Goal: Navigation & Orientation: Find specific page/section

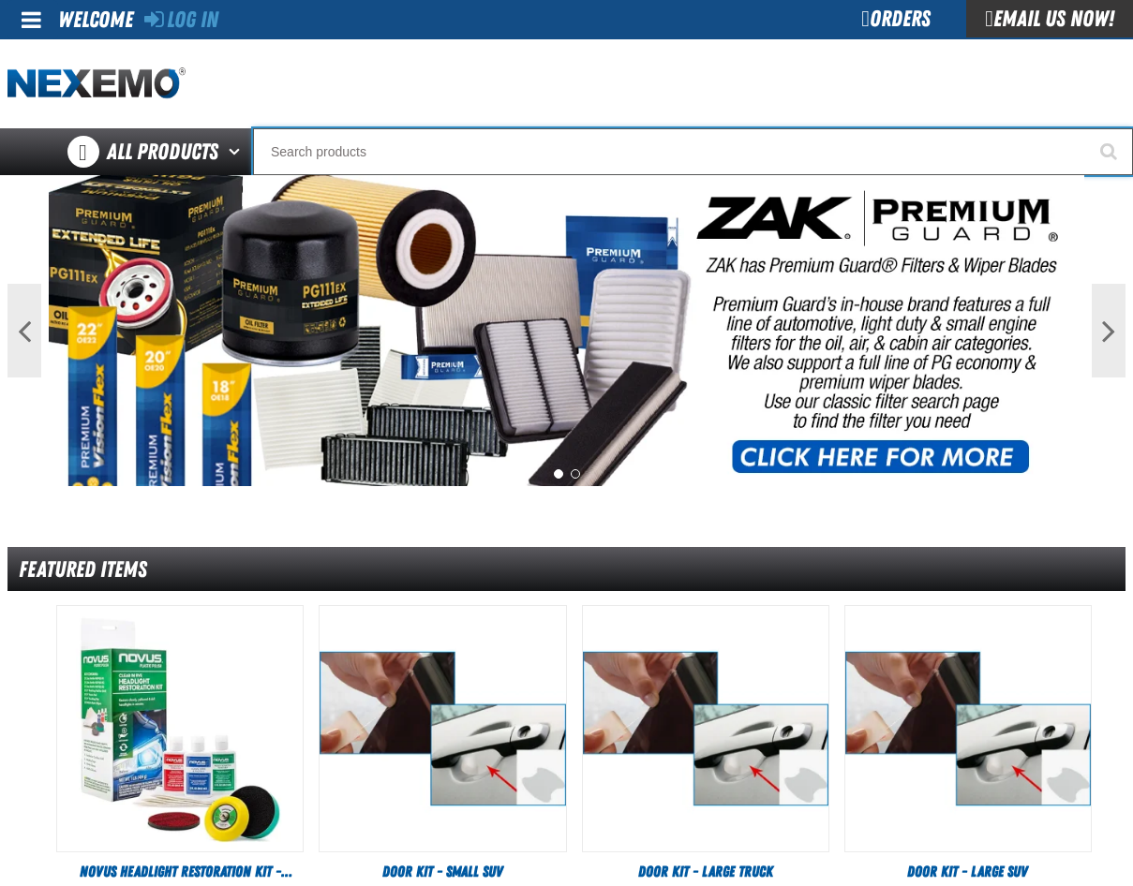
click at [330, 153] on input "Search" at bounding box center [693, 151] width 880 height 47
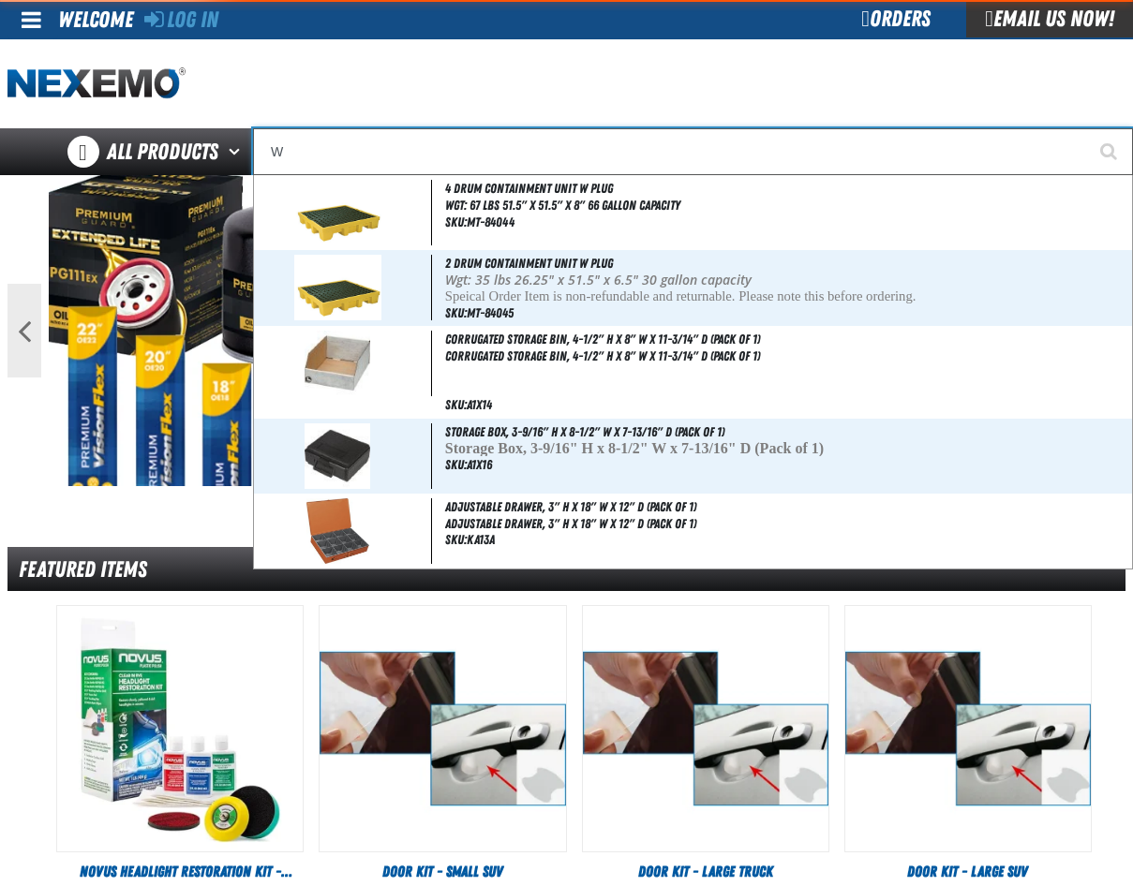
type input "WI"
type input "WI-FI"
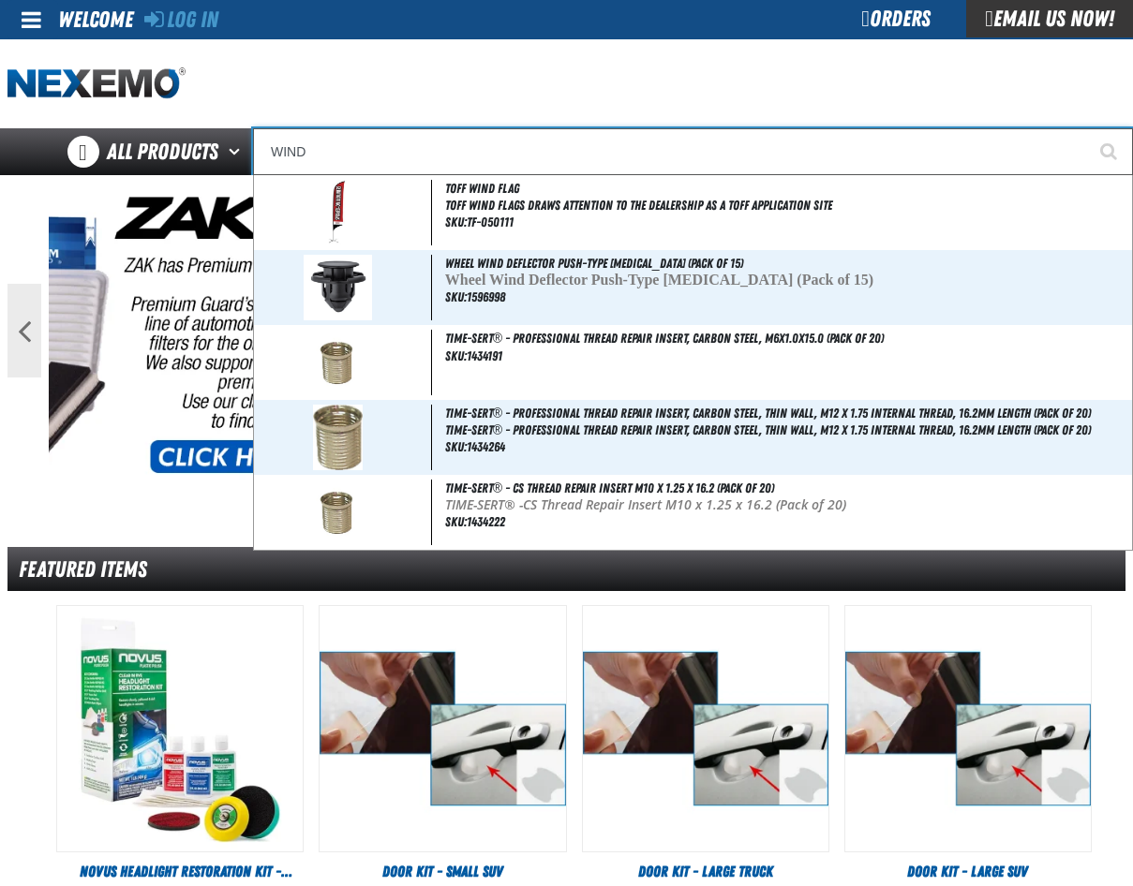
type input "WINDS"
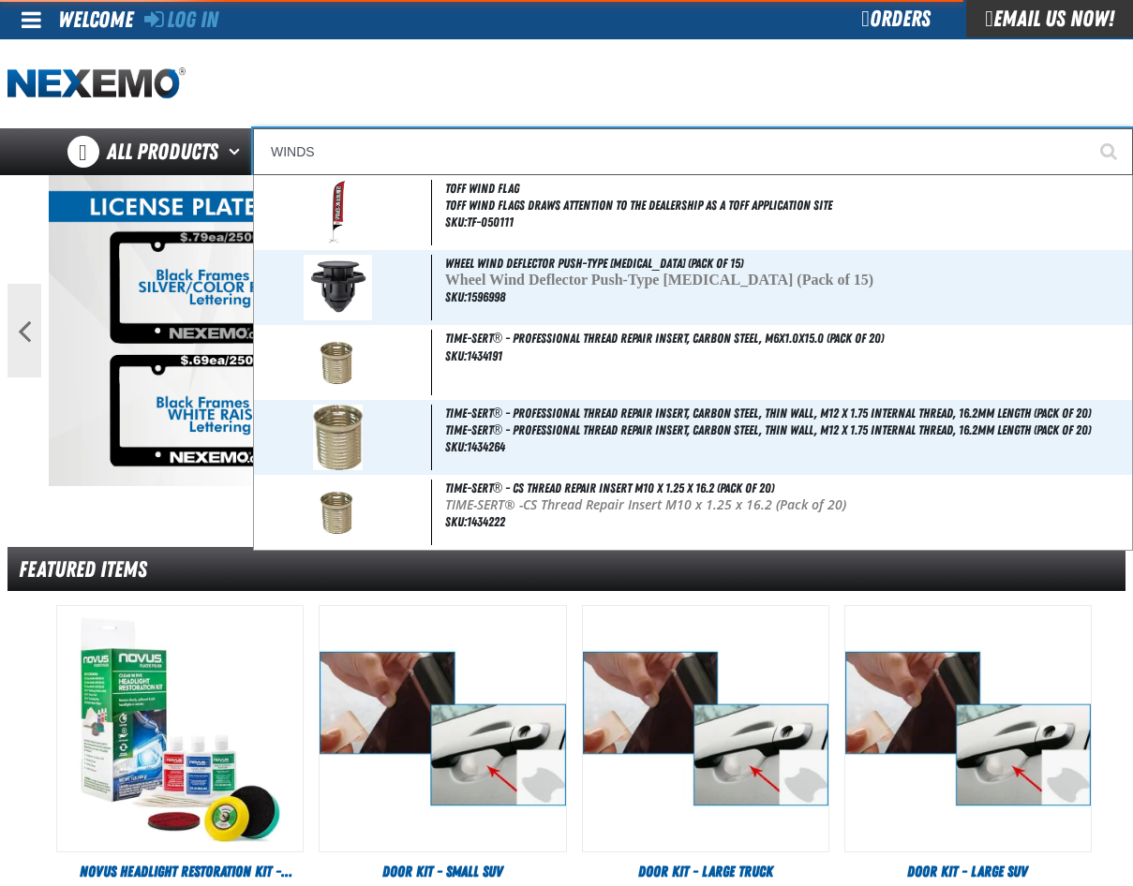
type input "WINDShield Ribbons - USA"
type input "WINDSH"
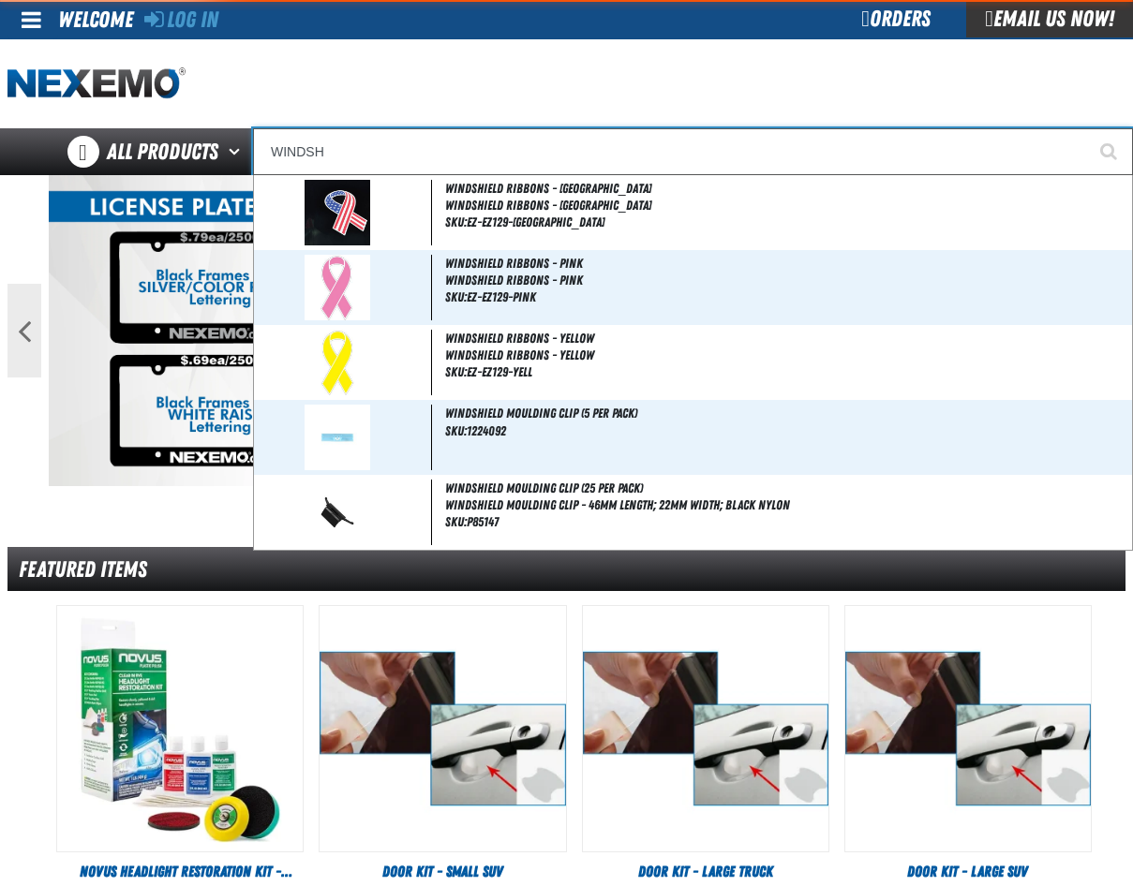
type input "WINDSHield Ribbons - USA"
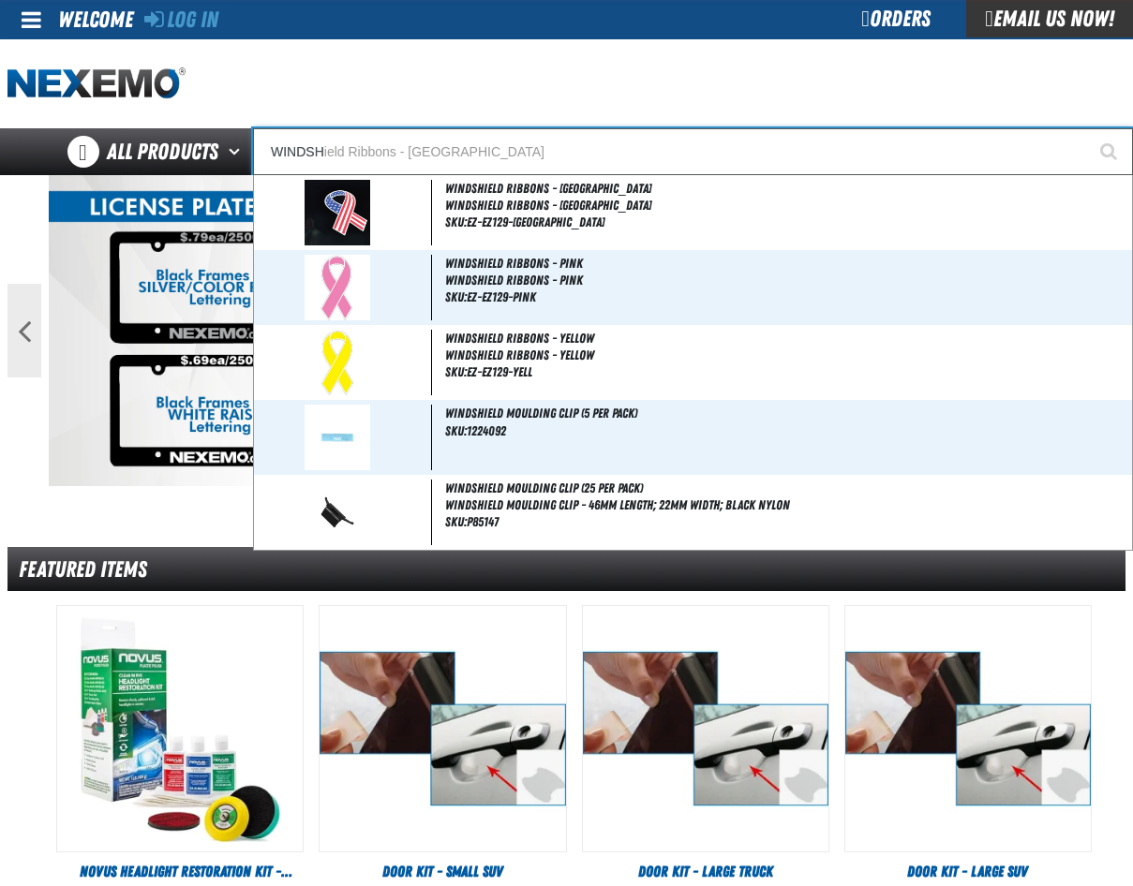
type input "WINDSHI"
type input "WINDSHIeld Ribbons - USA"
type input "WINDSHIELD"
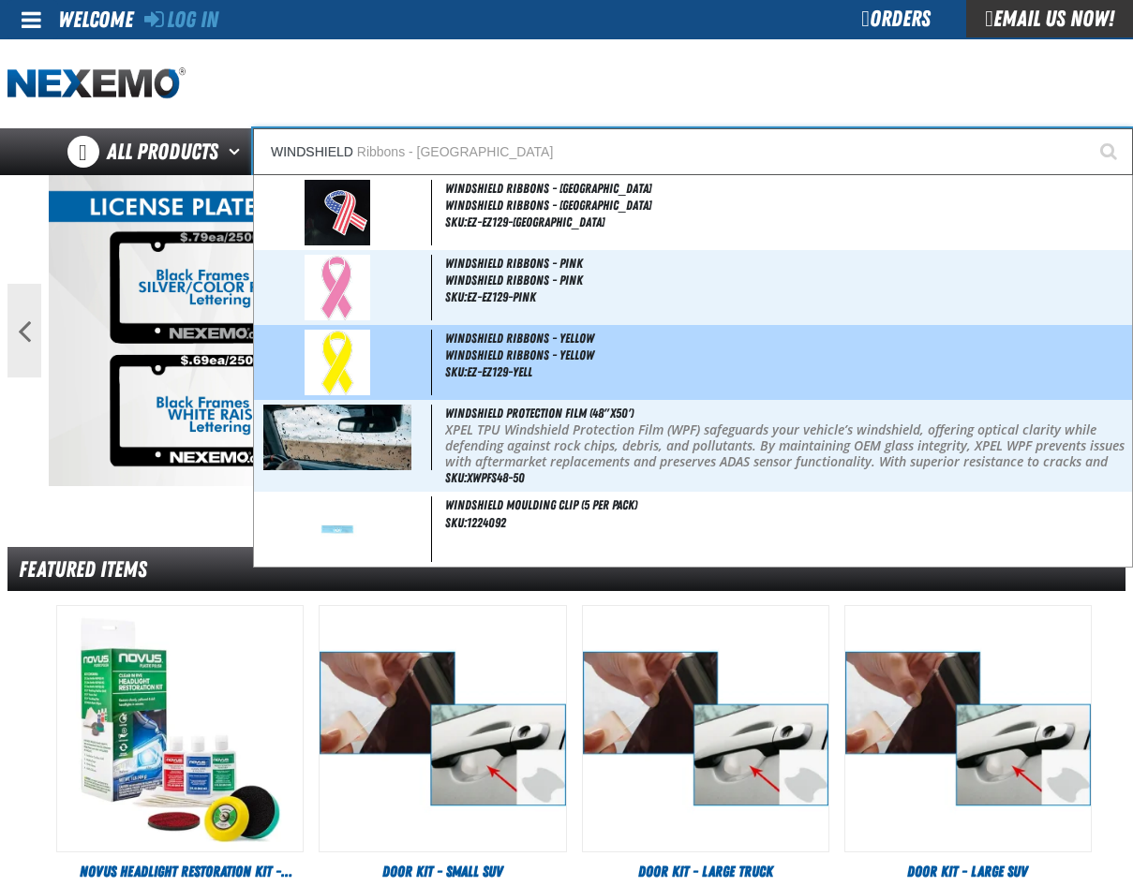
type input "WINDSHIELD Ribbons - USA"
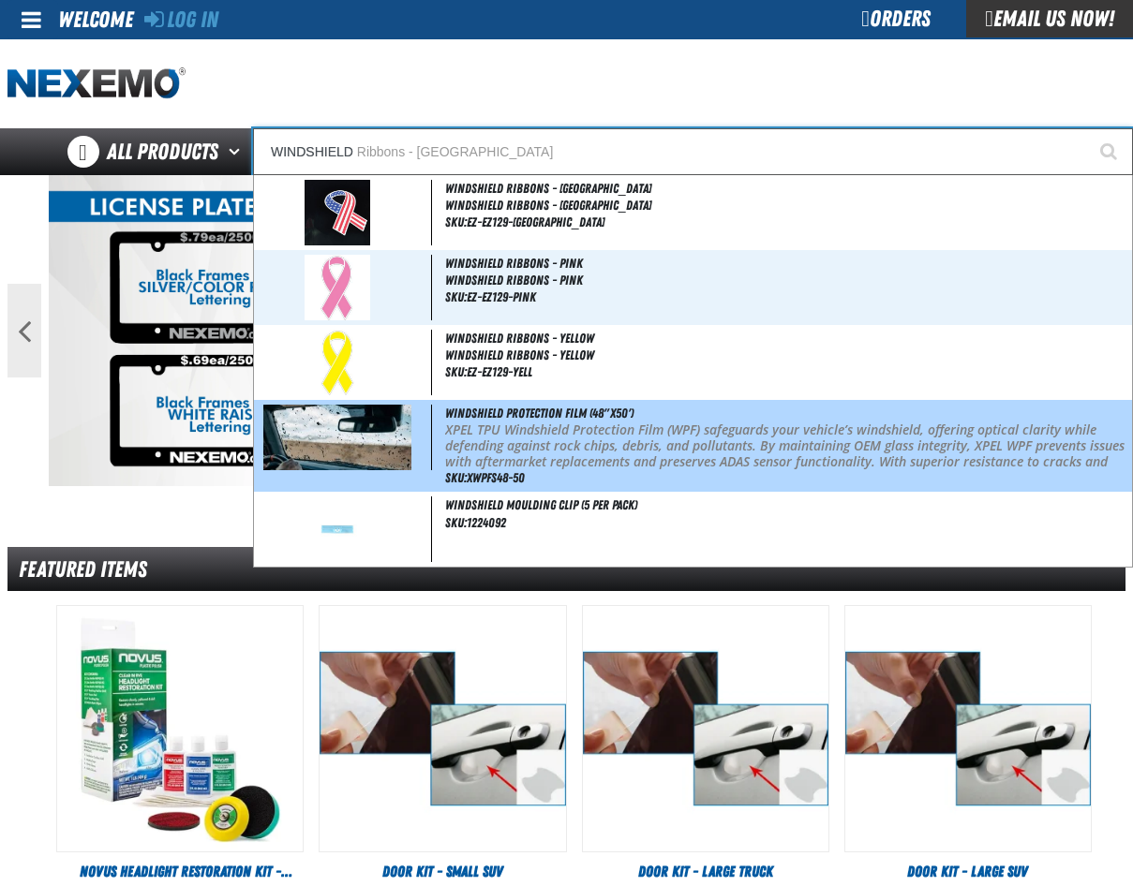
click at [508, 434] on p "XPEL TPU Windshield Protection Film (WPF) safeguards your vehicle’s windshield,…" at bounding box center [786, 454] width 683 height 63
type input "Windshield Protection Film (48"x50')"
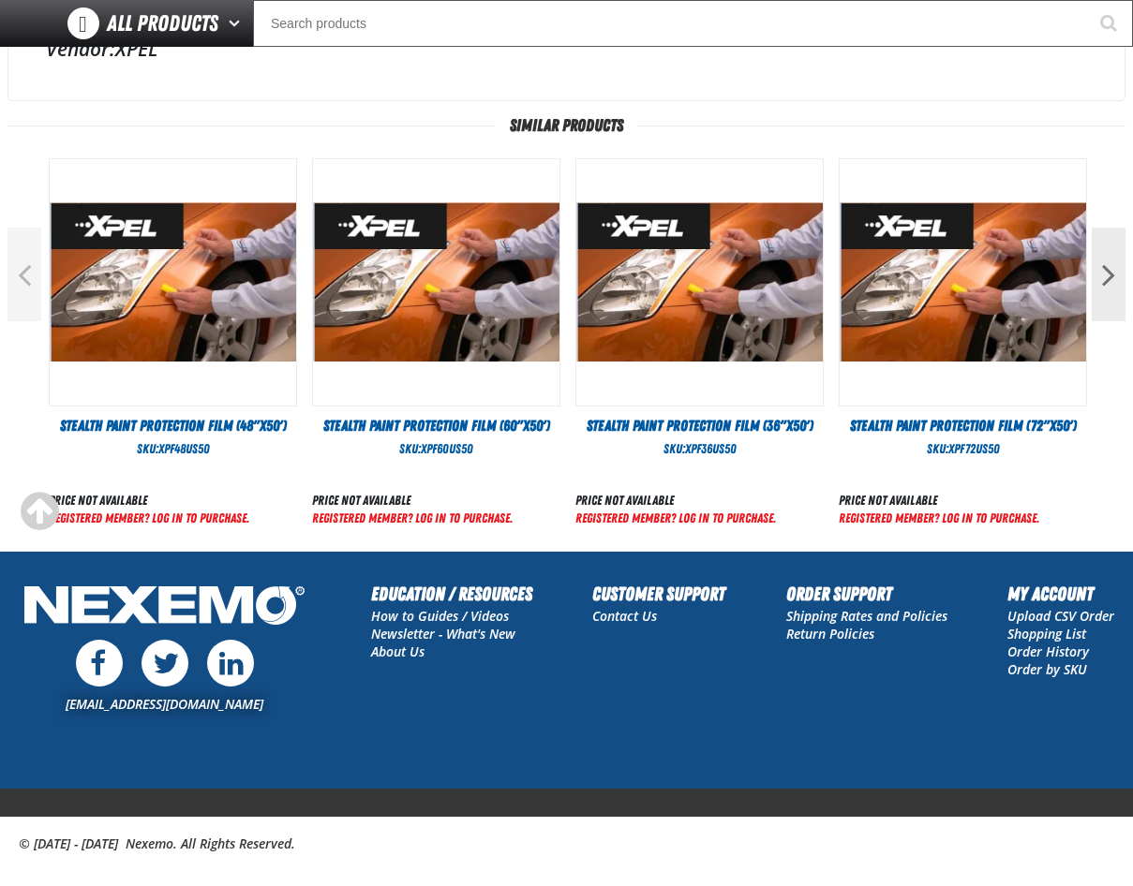
scroll to position [815, 0]
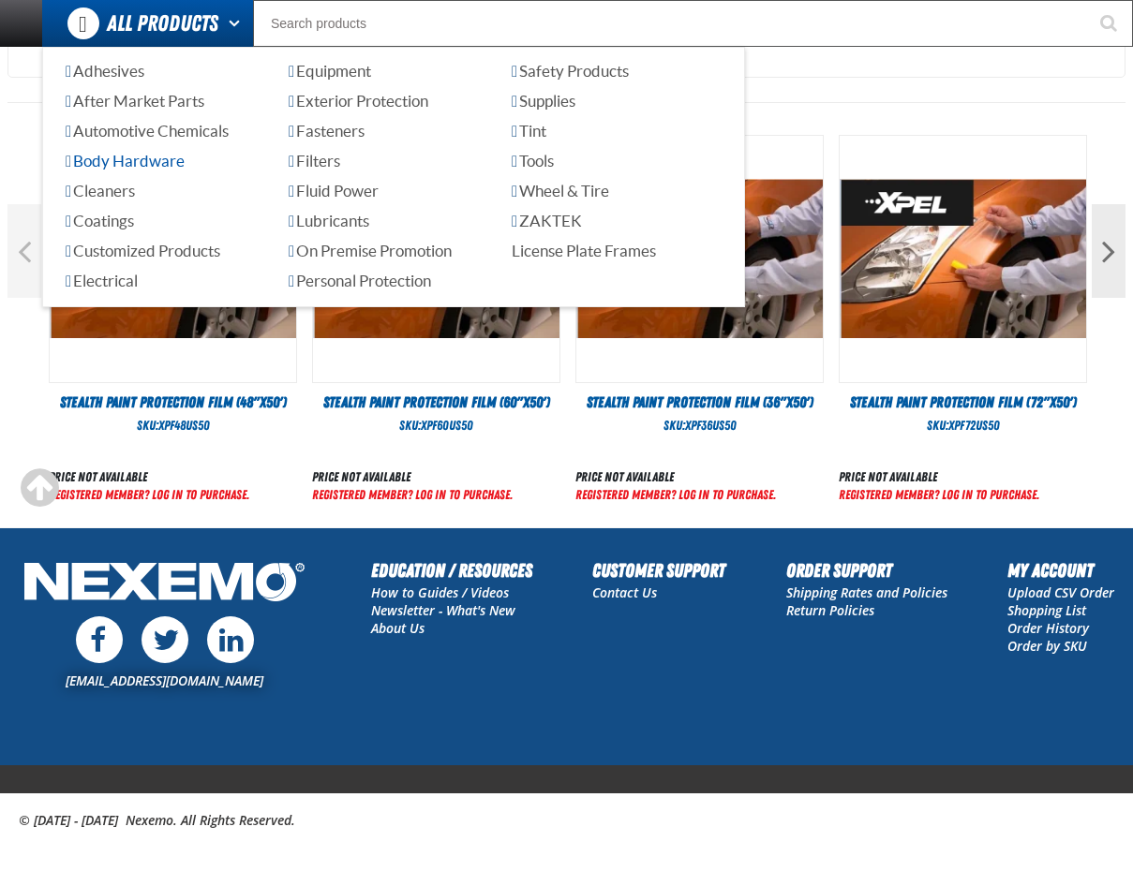
click at [130, 171] on link "Body Hardware" at bounding box center [171, 162] width 210 height 22
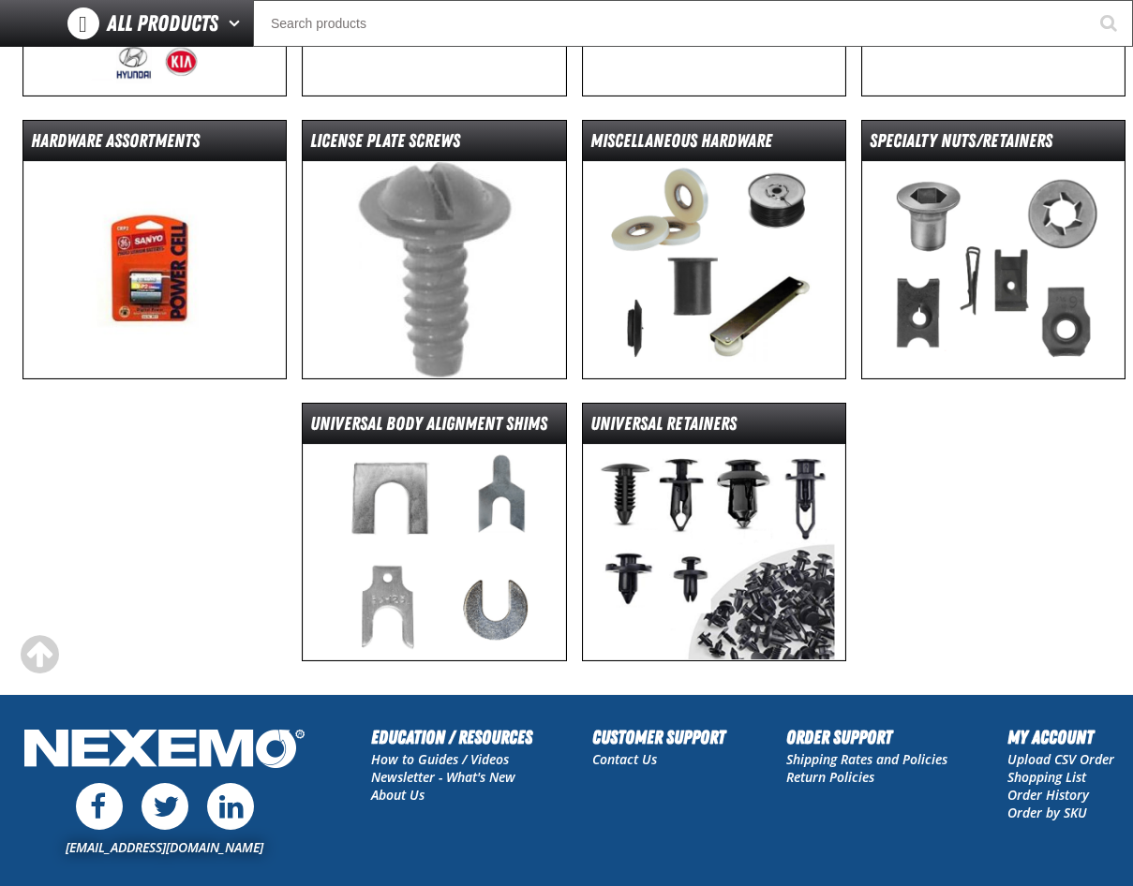
scroll to position [468, 0]
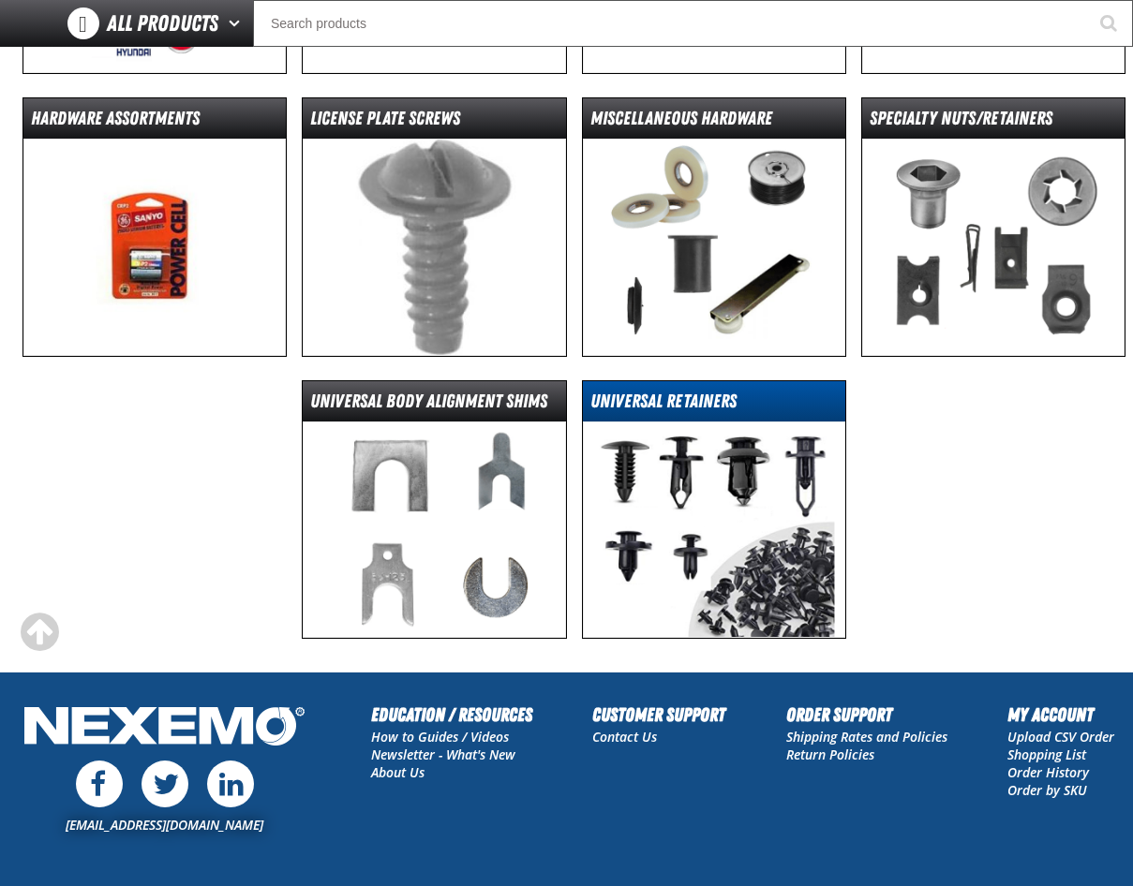
click at [661, 395] on dt "Universal Retainers" at bounding box center [714, 405] width 262 height 33
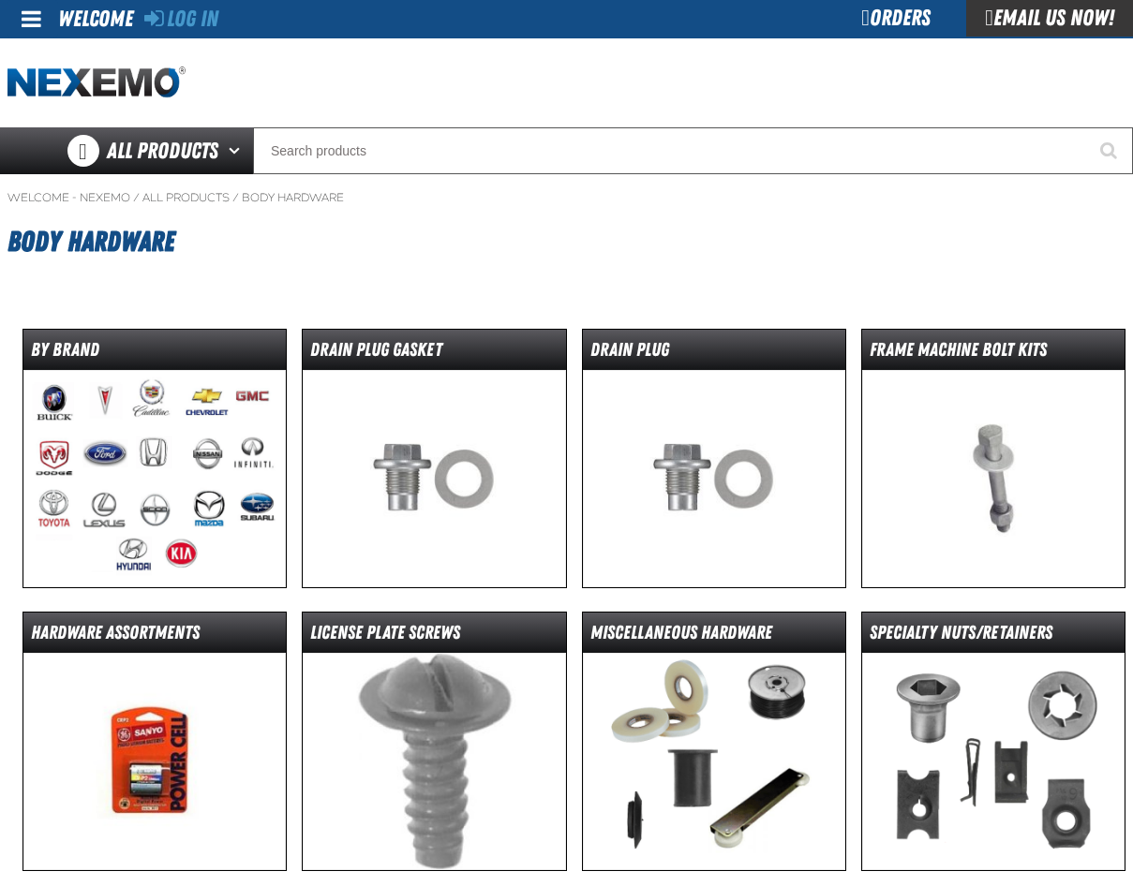
scroll to position [0, 0]
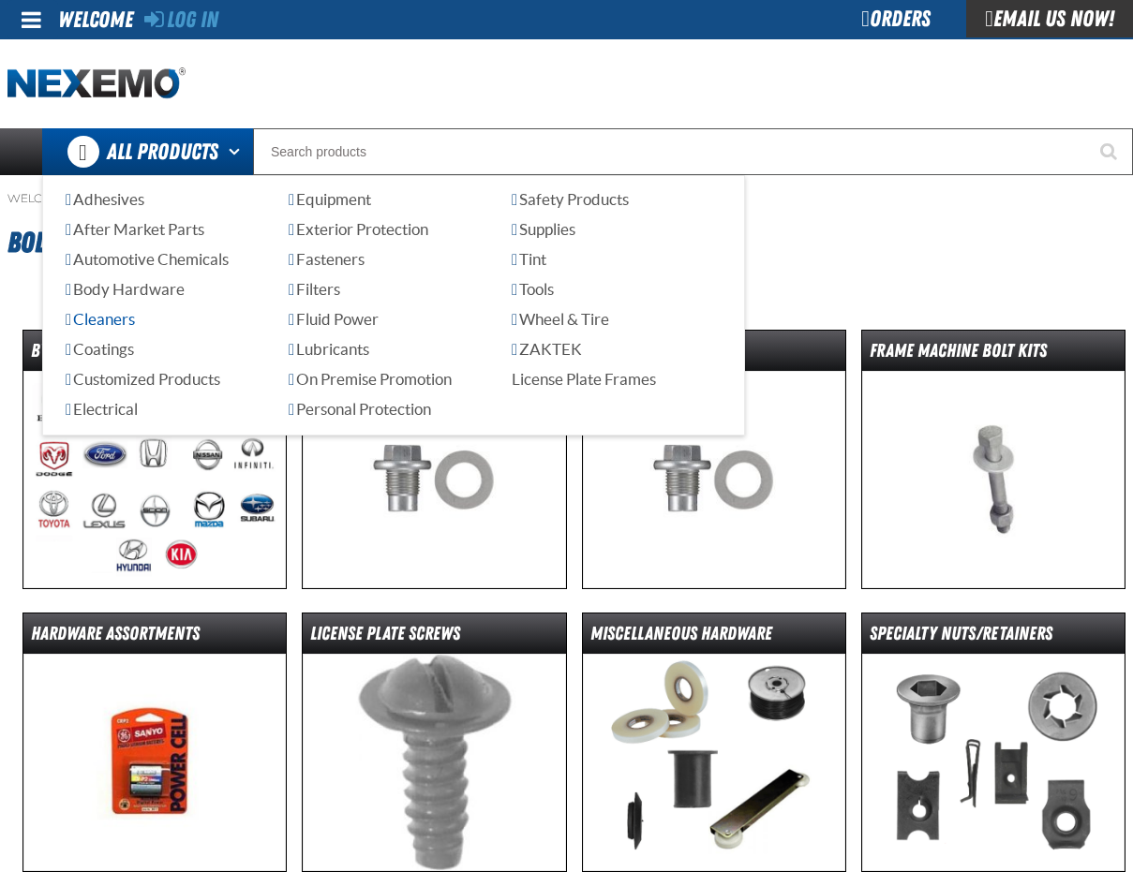
click at [124, 317] on span "Cleaners" at bounding box center [100, 319] width 69 height 18
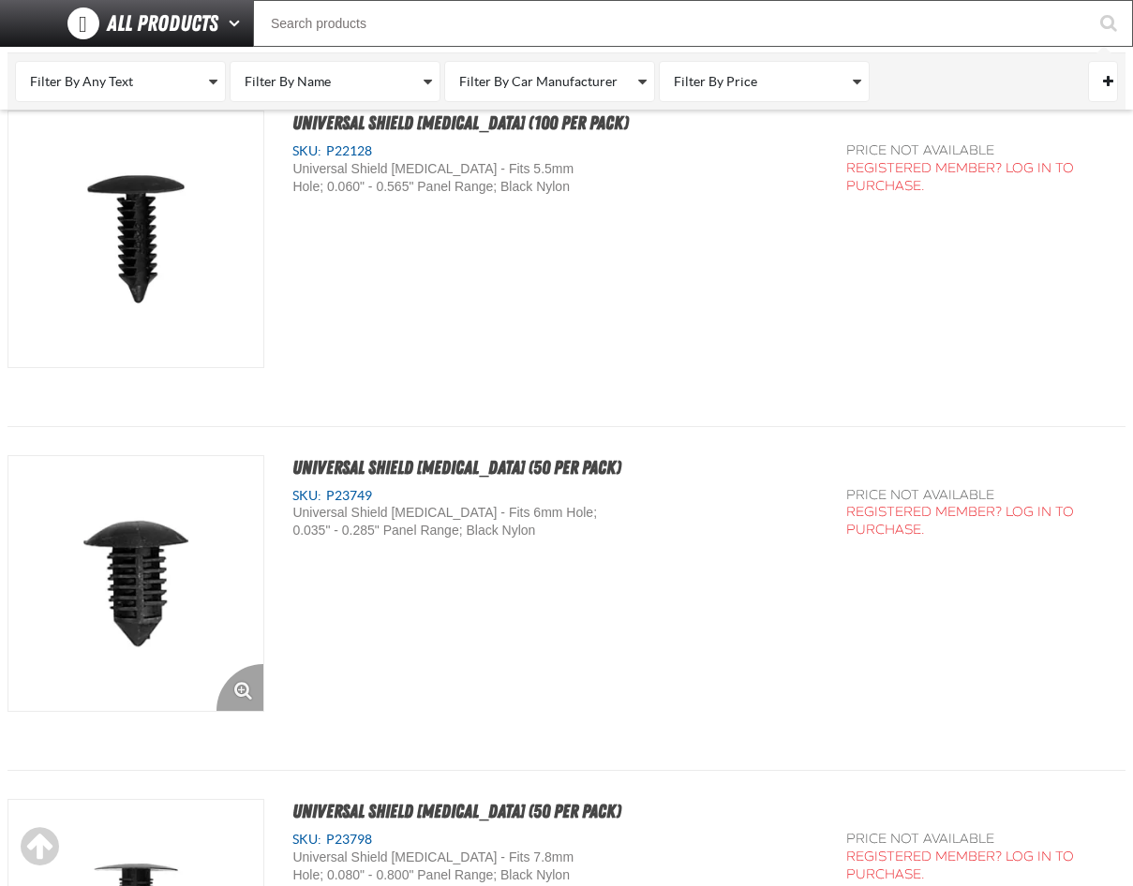
scroll to position [2248, 0]
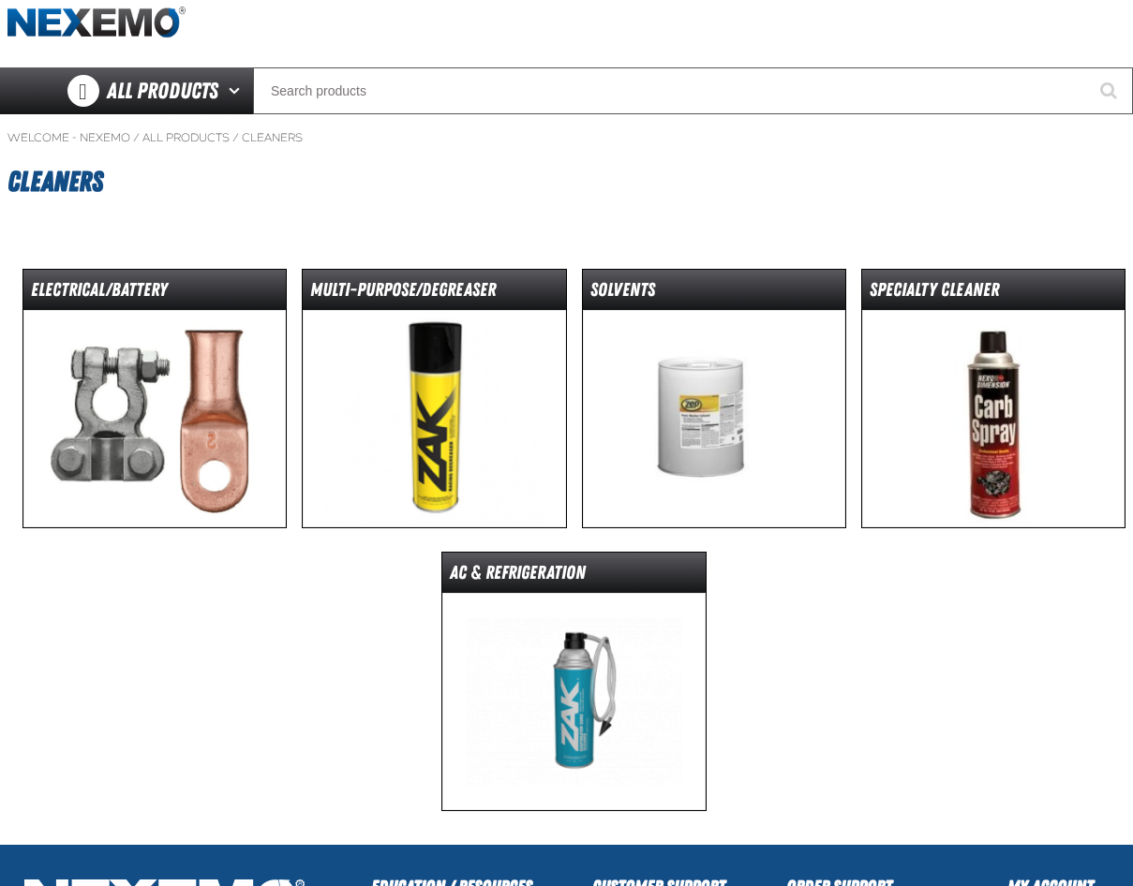
scroll to position [94, 0]
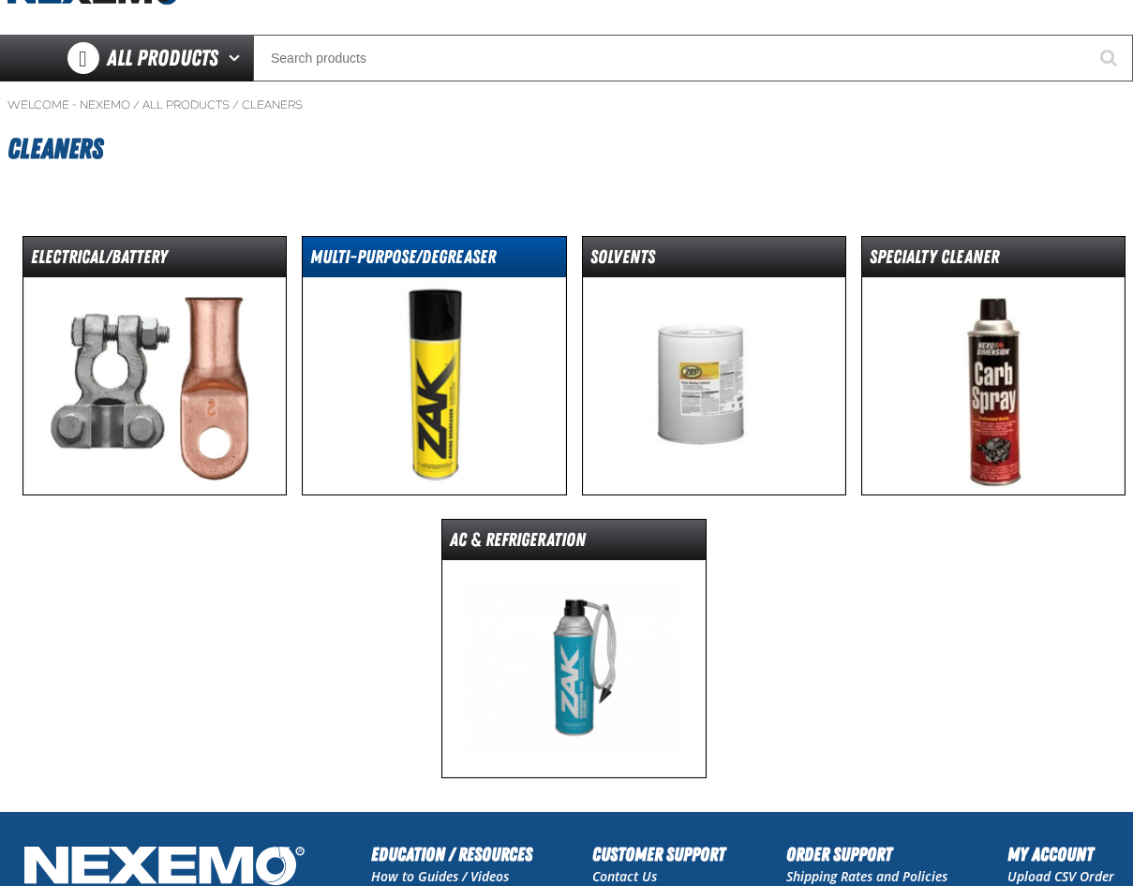
click at [391, 256] on dt "Multi-Purpose/Degreaser" at bounding box center [434, 261] width 262 height 33
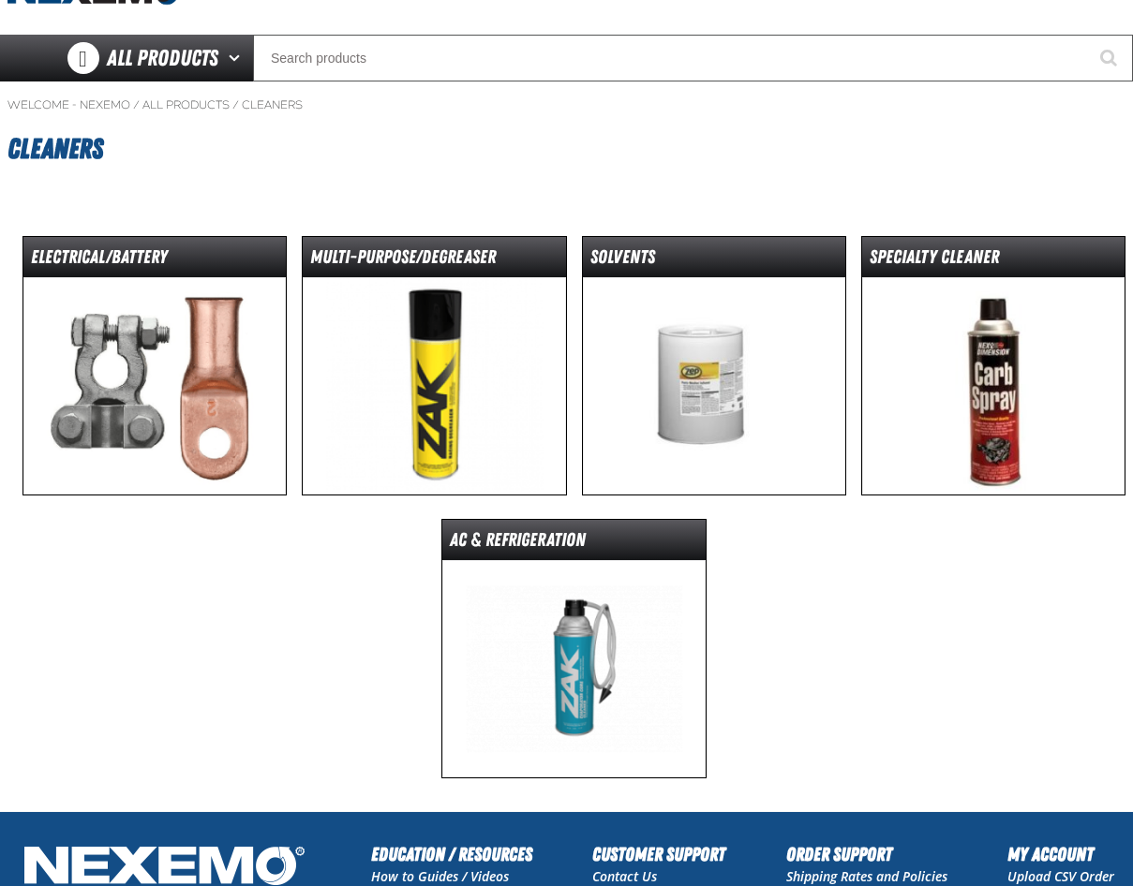
click at [731, 364] on img at bounding box center [714, 385] width 262 height 217
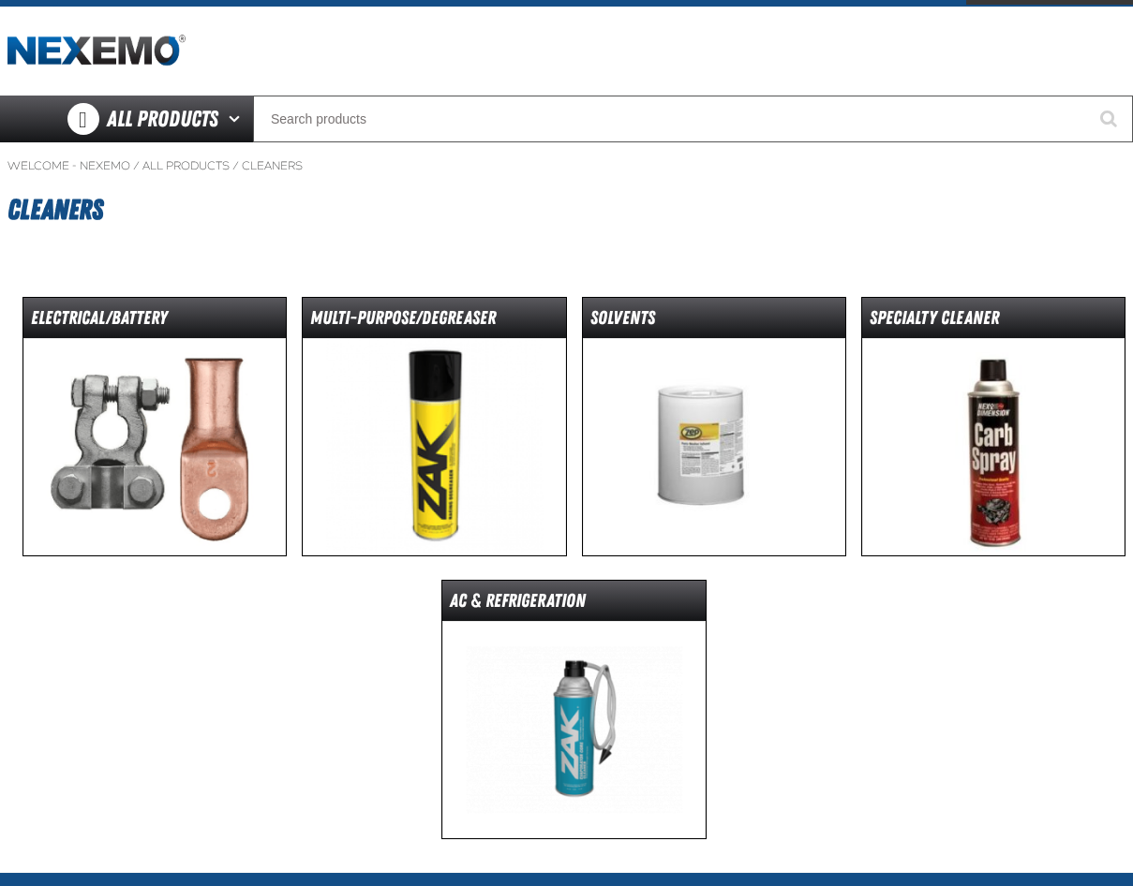
scroll to position [0, 0]
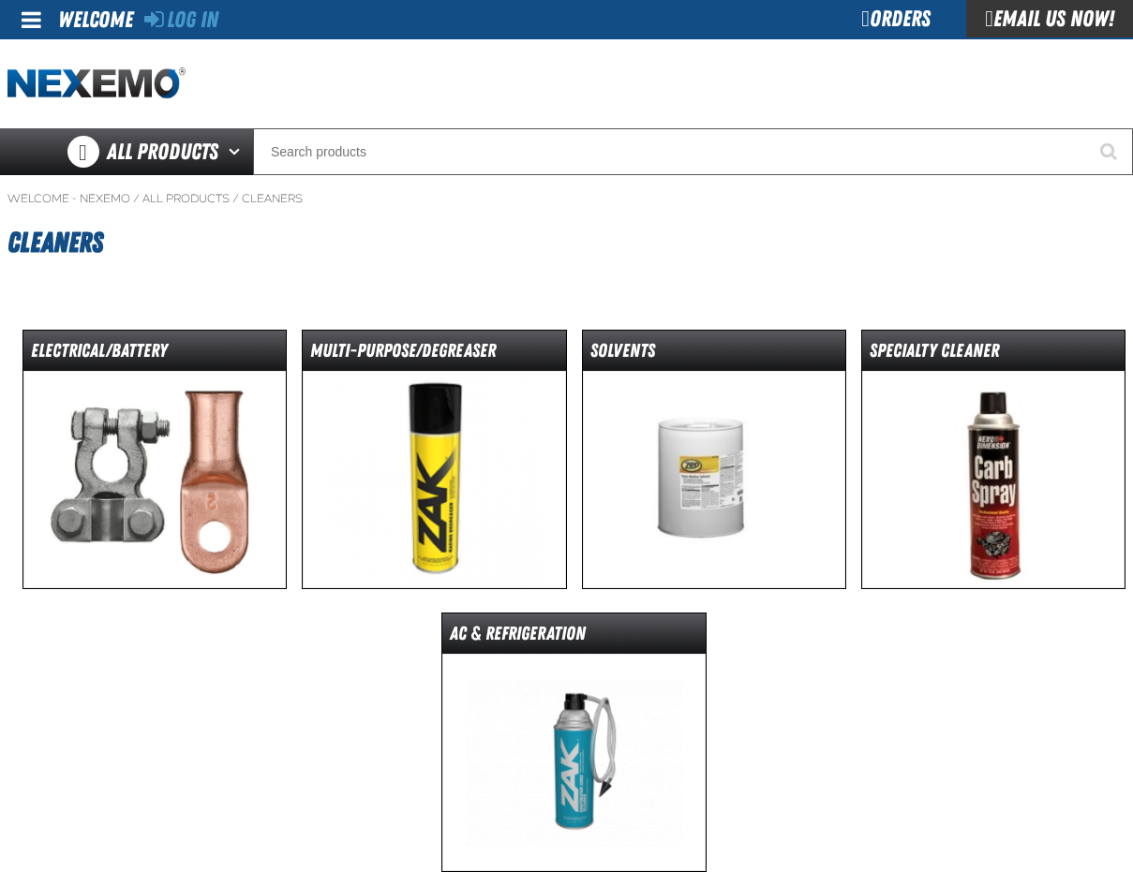
click at [1016, 479] on img at bounding box center [993, 479] width 262 height 217
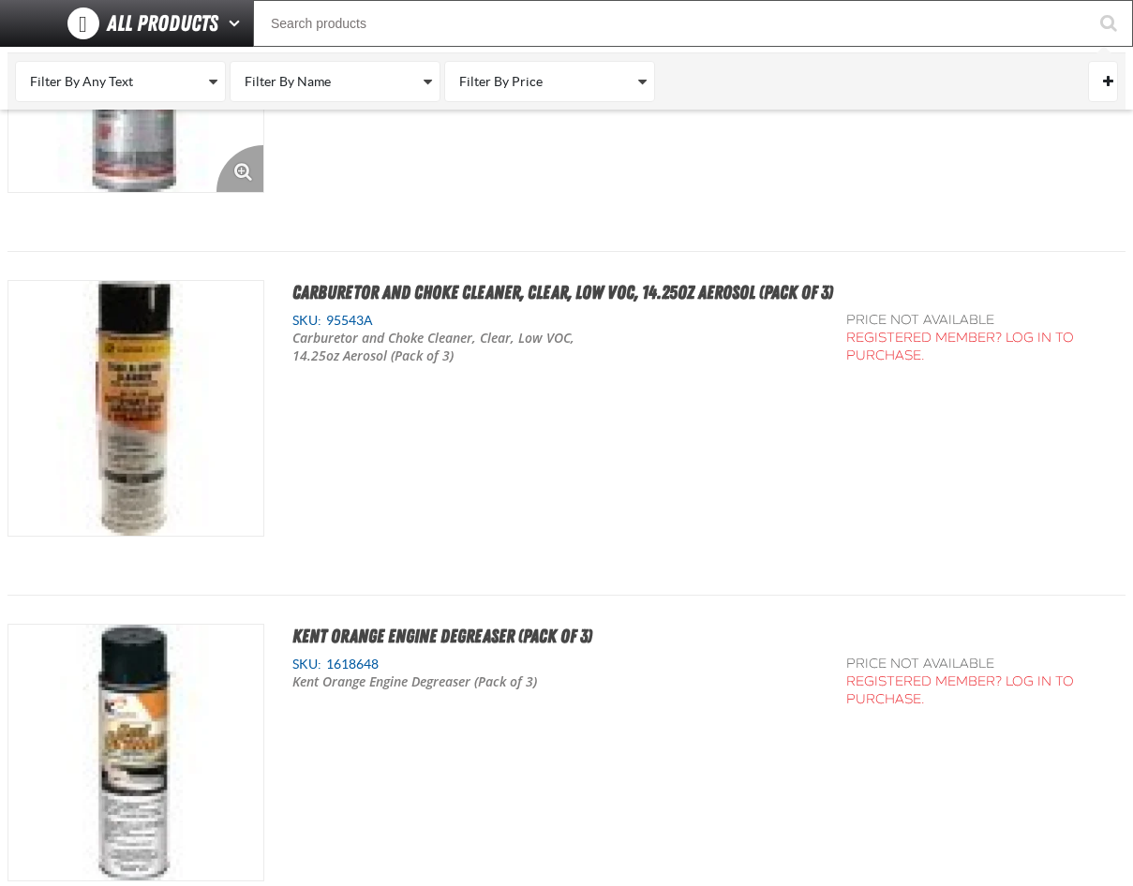
scroll to position [2365, 0]
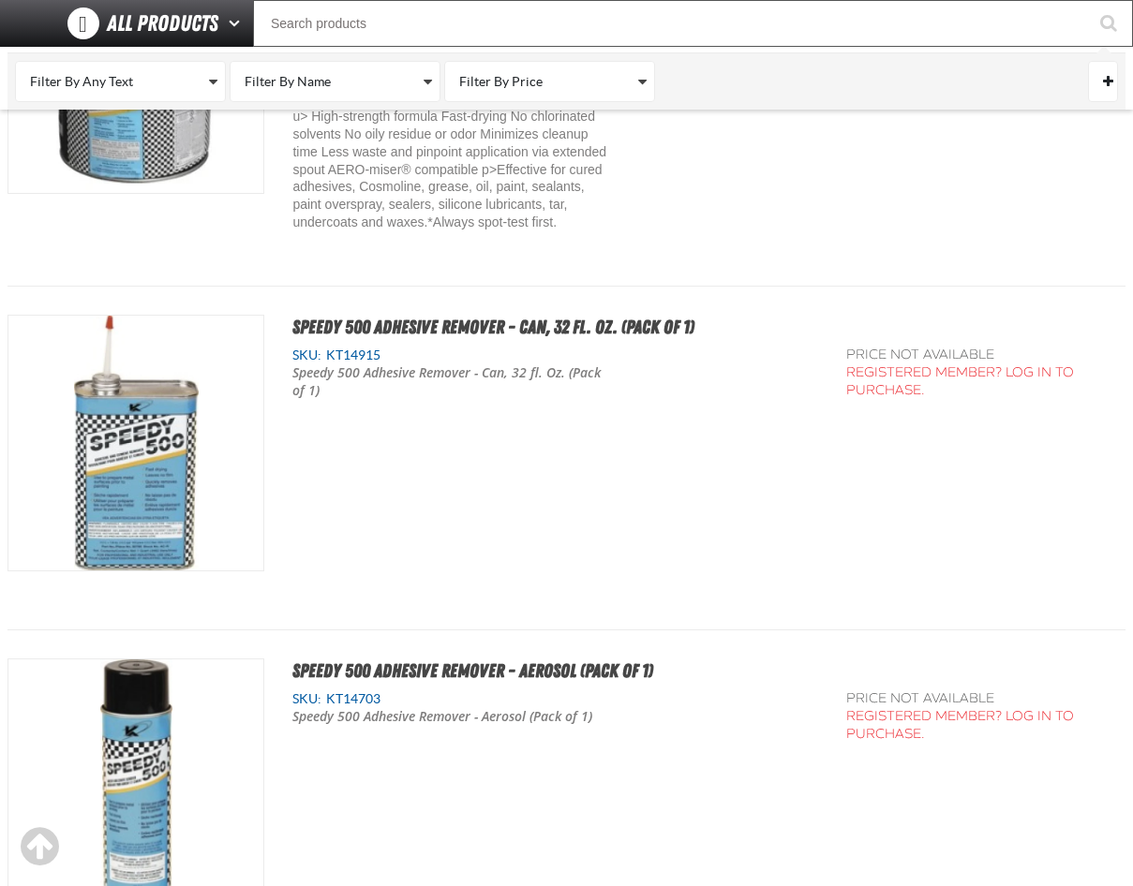
scroll to position [468, 0]
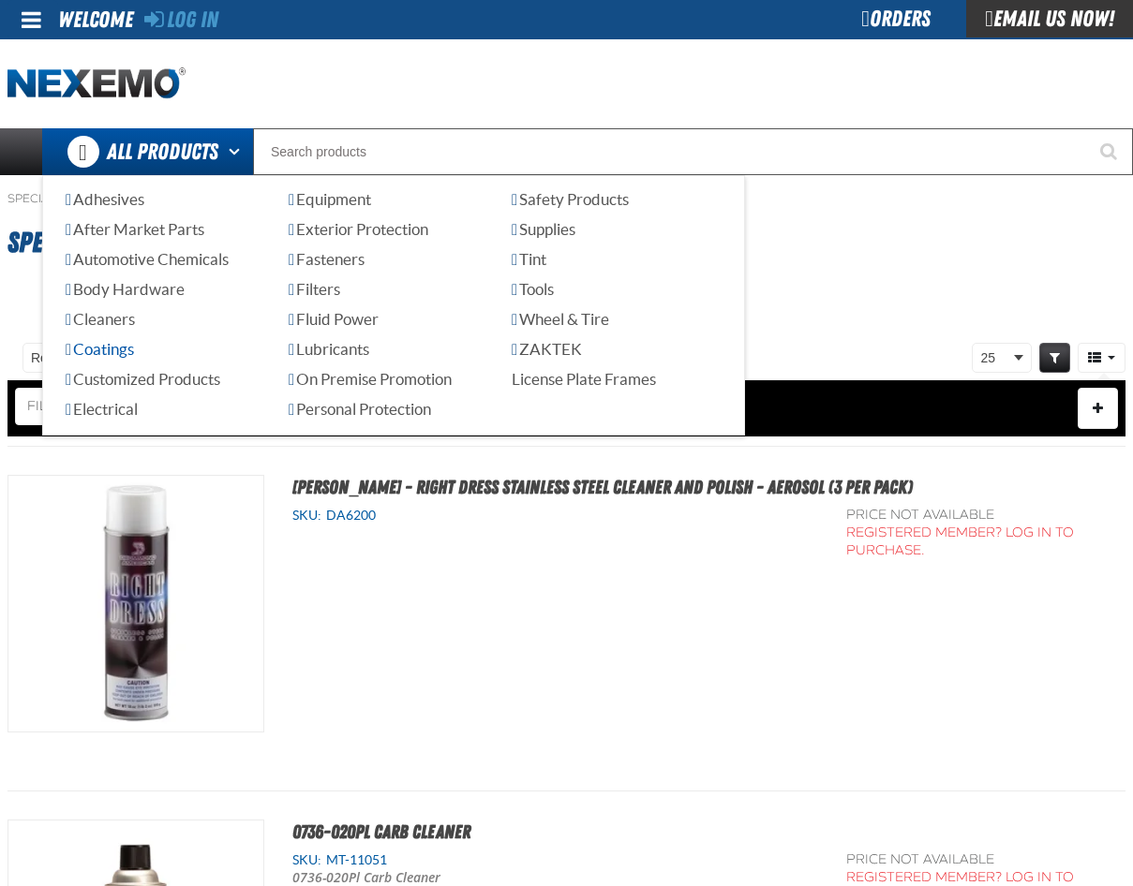
click at [97, 355] on span "Coatings" at bounding box center [100, 349] width 68 height 18
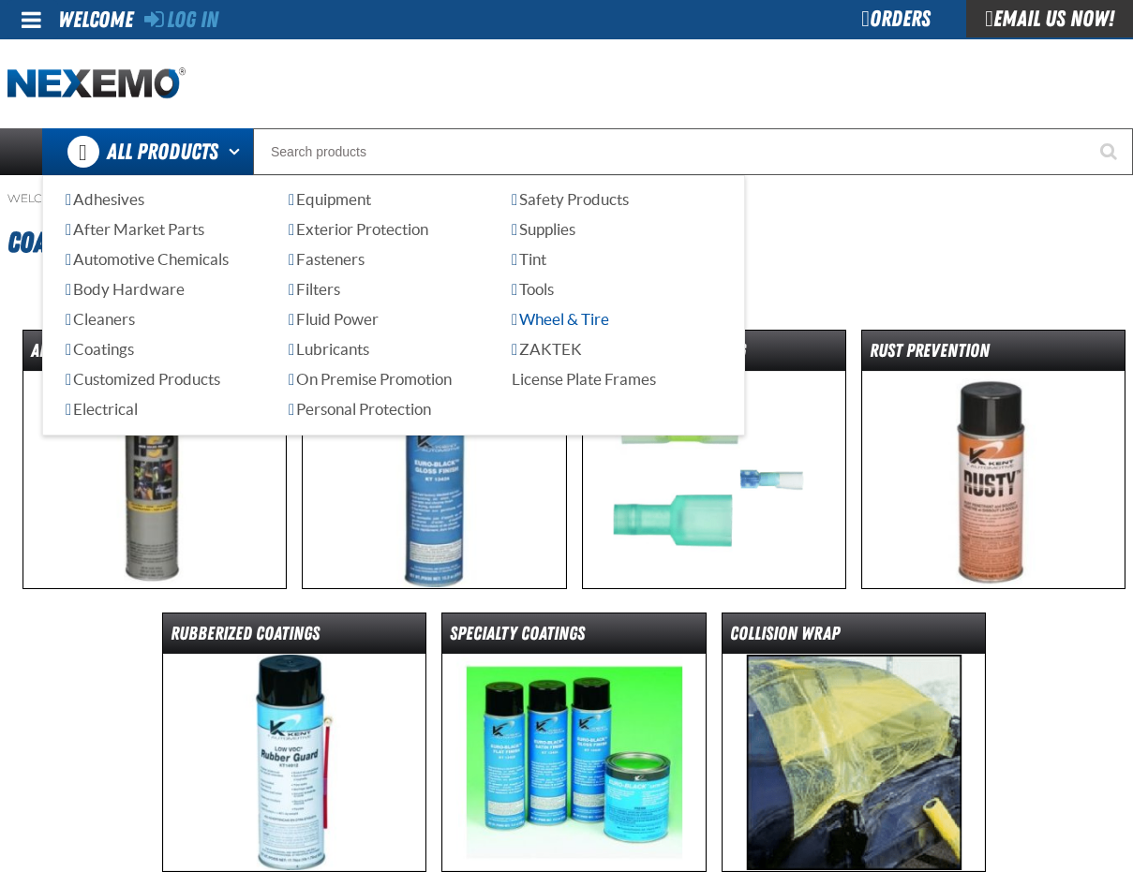
click at [547, 321] on span "Wheel & Tire" at bounding box center [560, 319] width 97 height 18
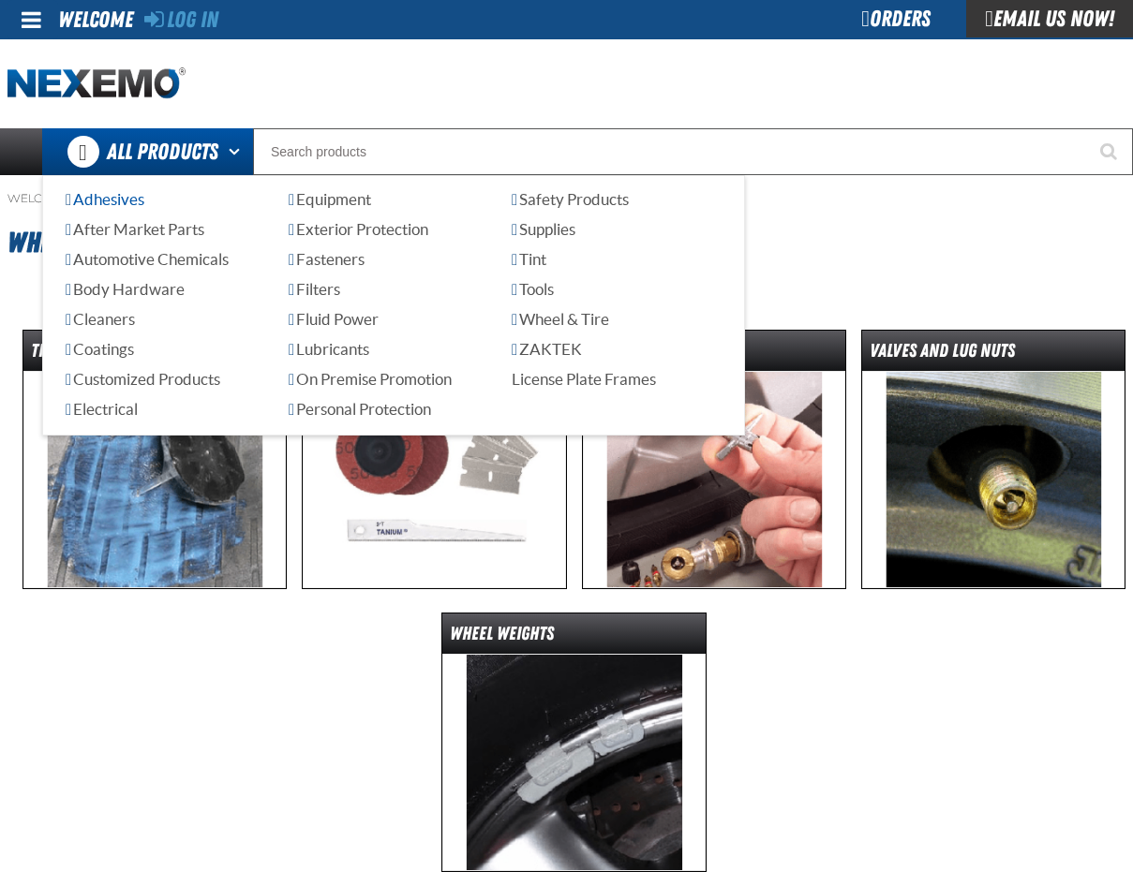
click at [115, 205] on span "Adhesives" at bounding box center [105, 199] width 79 height 18
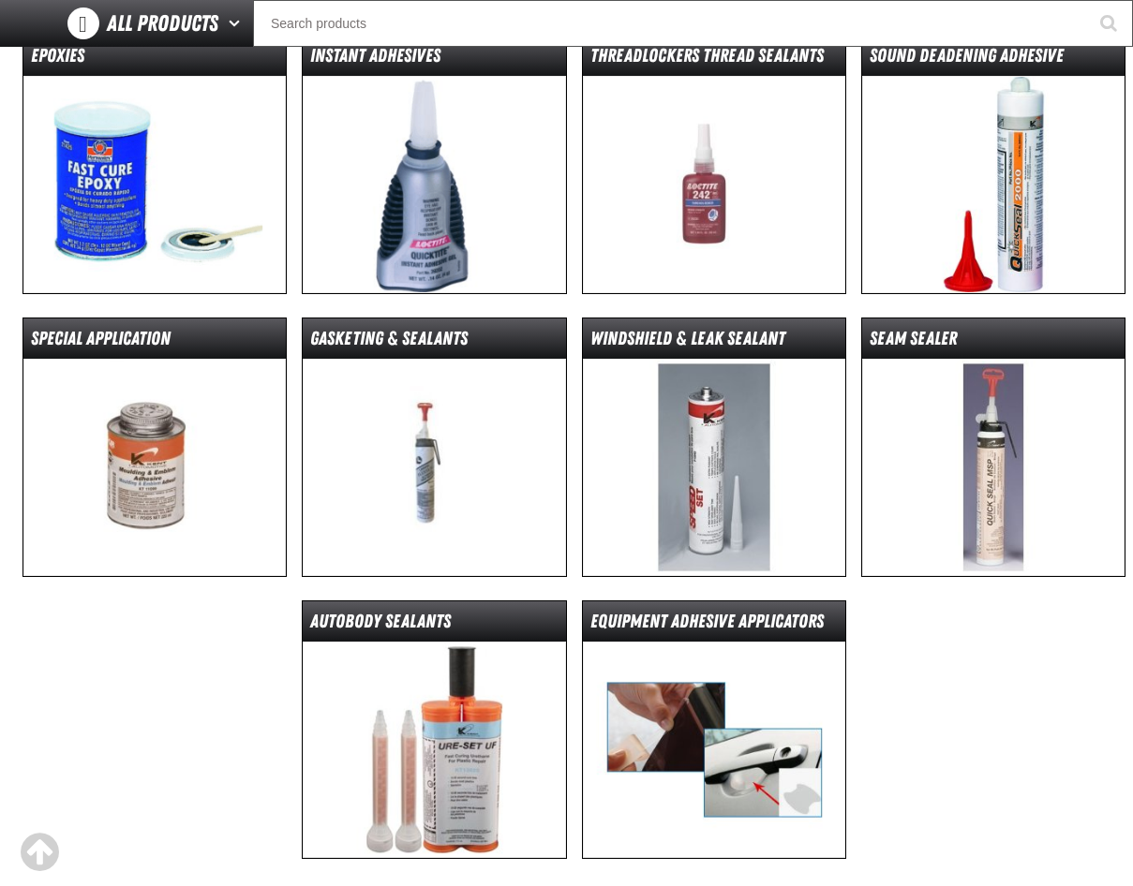
scroll to position [281, 0]
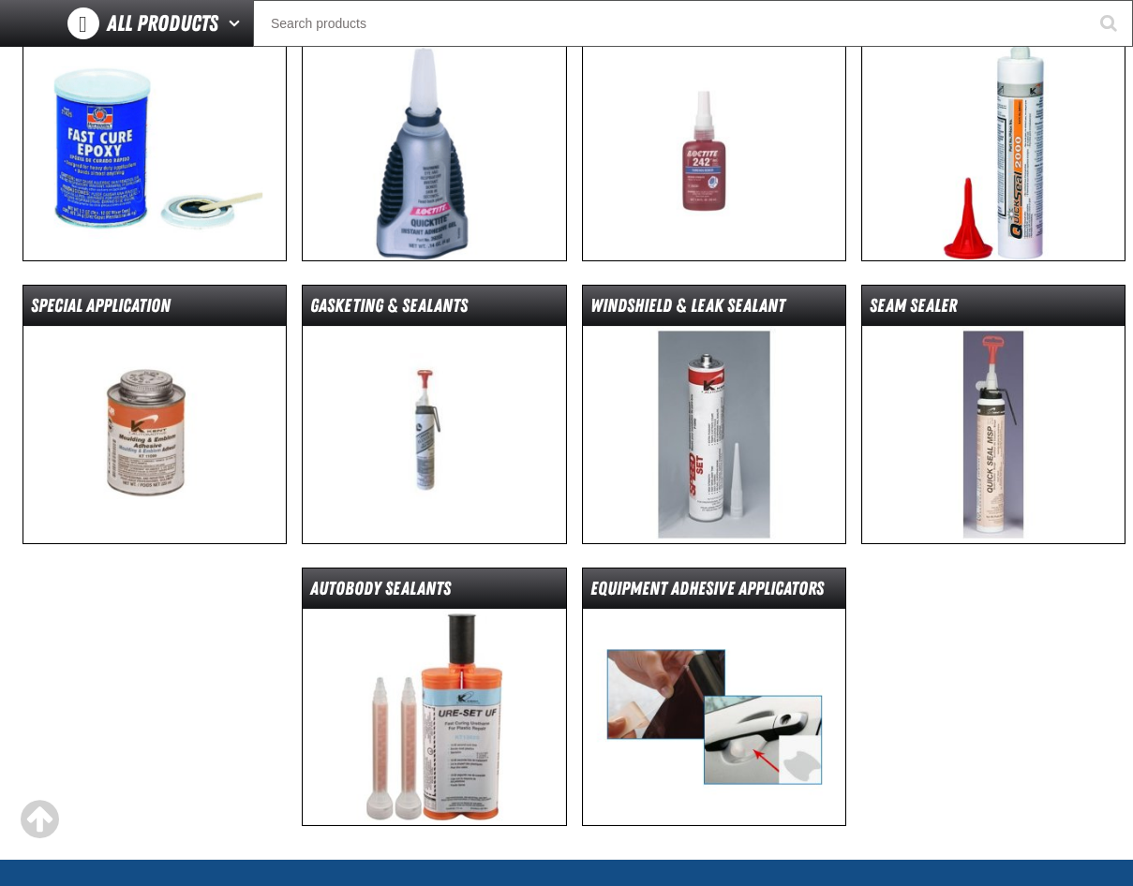
click at [132, 370] on img at bounding box center [154, 434] width 262 height 217
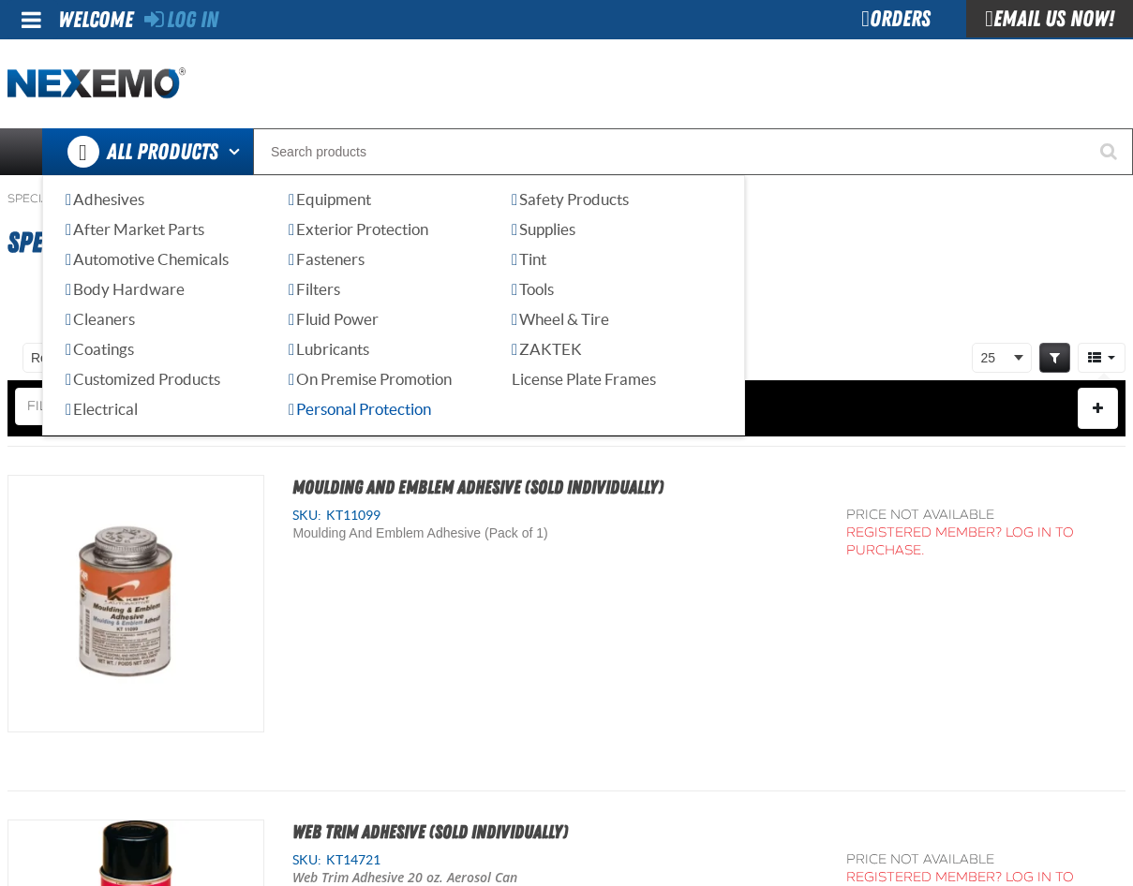
click at [331, 414] on span "Personal Protection" at bounding box center [360, 409] width 142 height 18
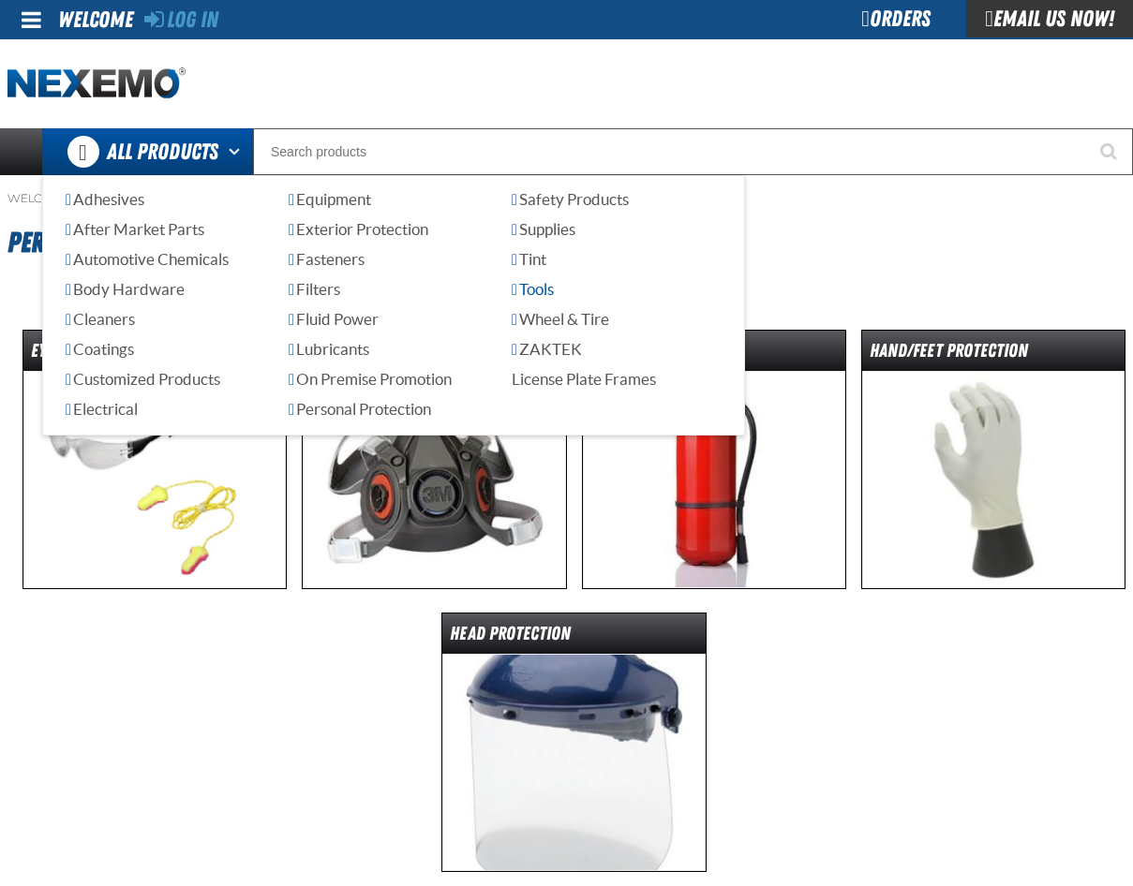
click at [542, 292] on span "Tools" at bounding box center [533, 289] width 42 height 18
